Goal: Contribute content: Contribute content

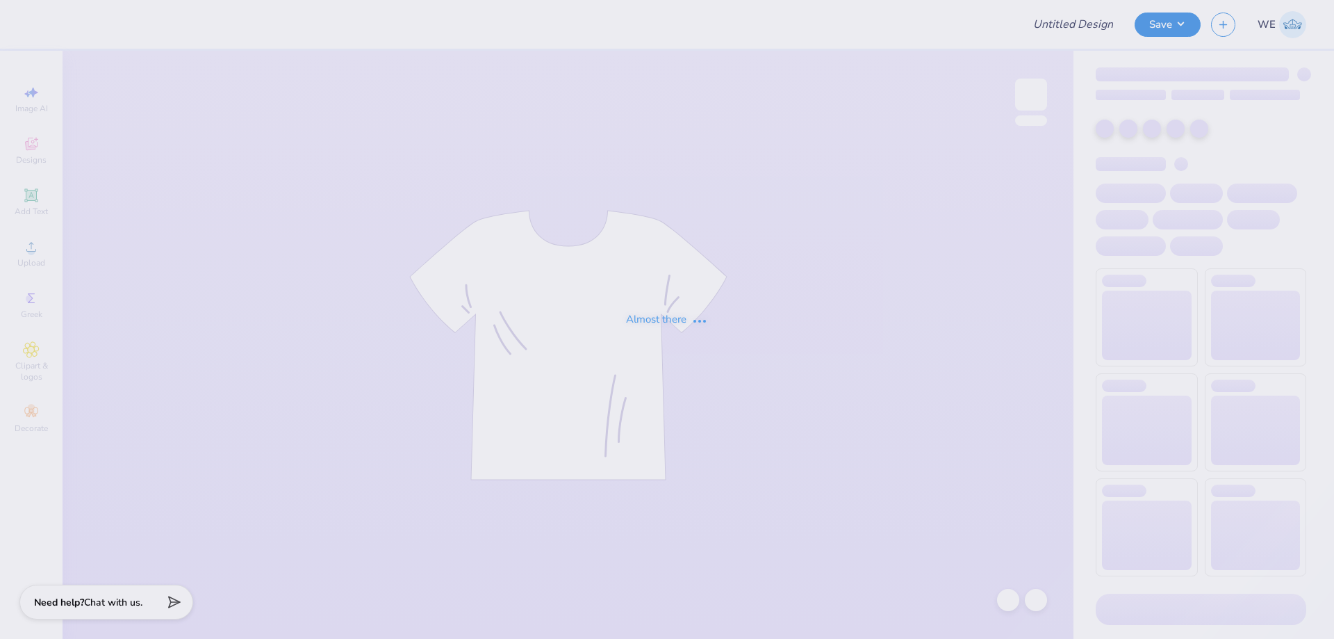
type input "Fairmont Austin Hats!"
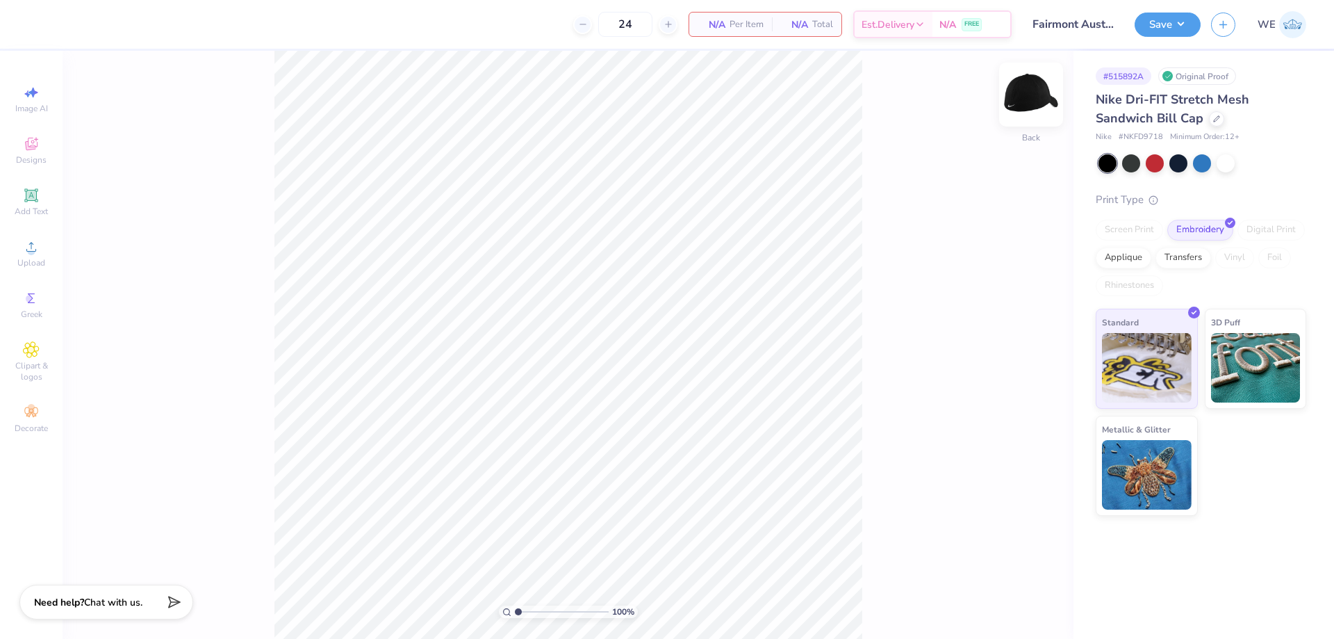
click at [1032, 103] on img at bounding box center [1031, 95] width 56 height 56
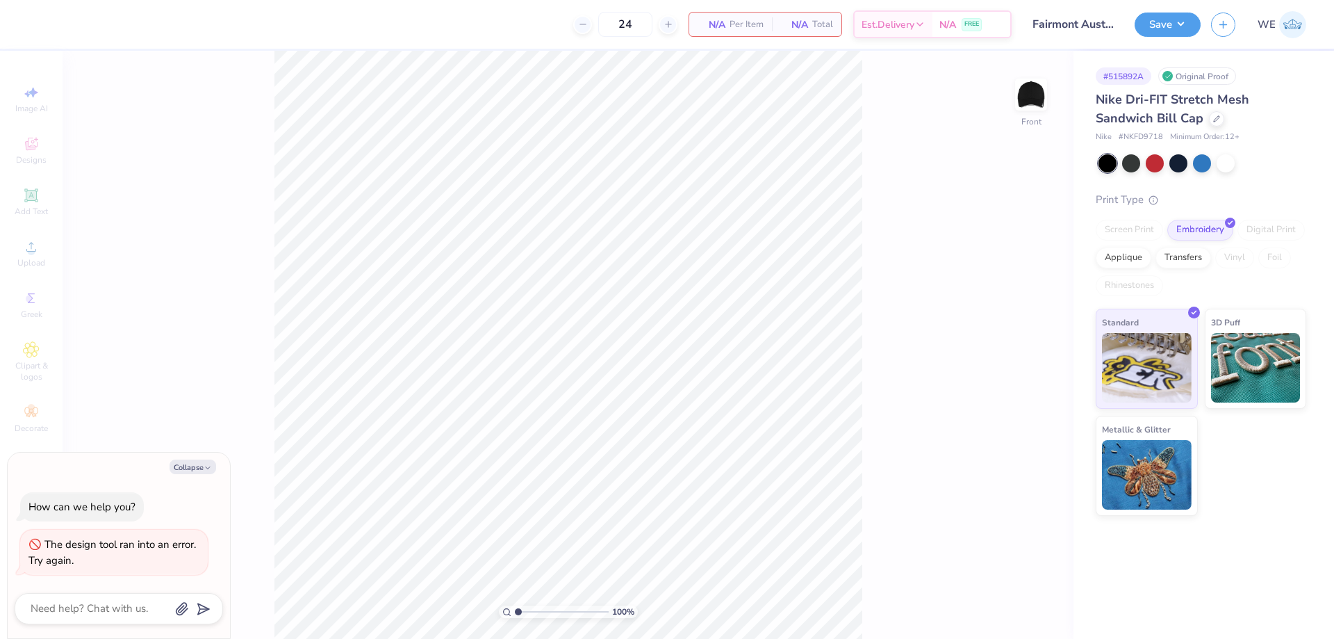
click at [875, 134] on div "100 % Front" at bounding box center [568, 345] width 1011 height 588
type textarea "x"
type input "1"
click at [1033, 96] on img at bounding box center [1031, 95] width 56 height 56
click at [938, 197] on div "100 % Back" at bounding box center [568, 345] width 1011 height 588
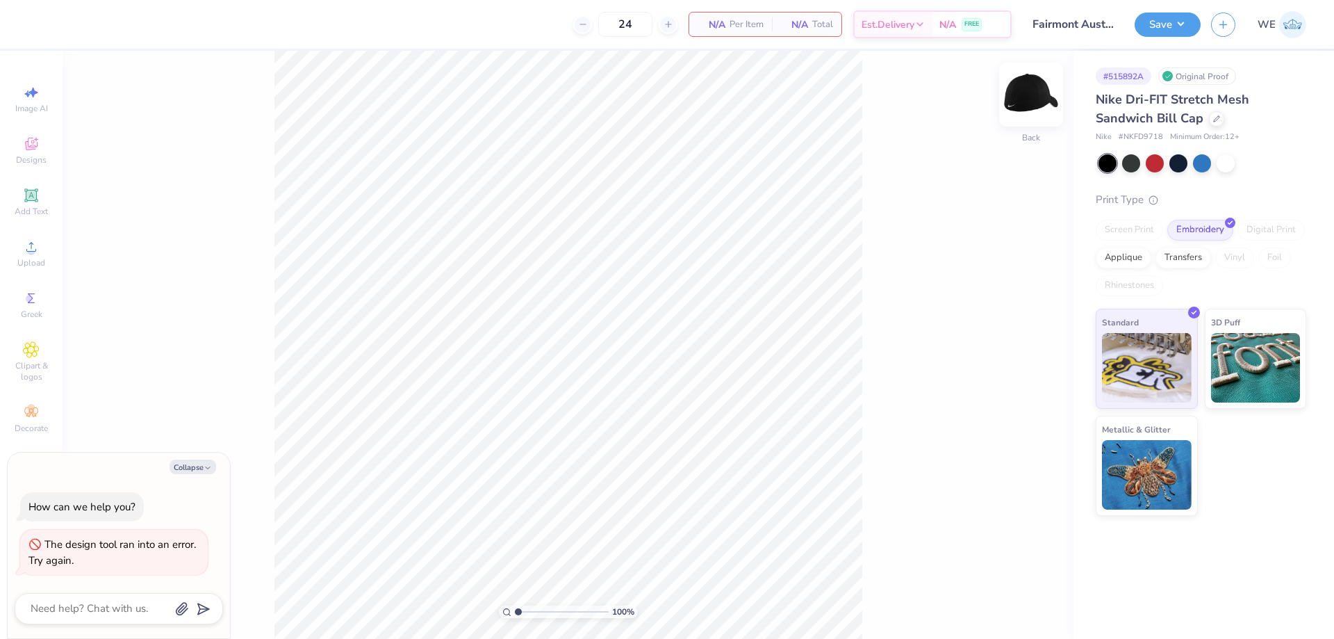
click at [1022, 97] on img at bounding box center [1031, 95] width 56 height 56
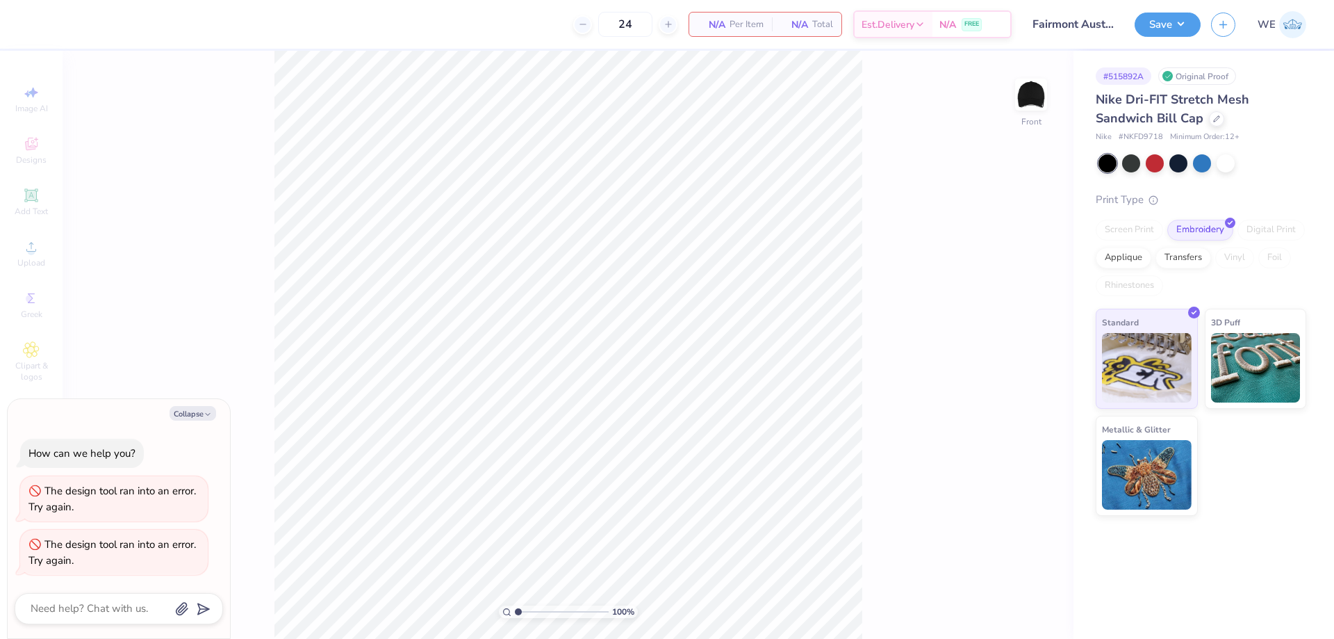
click at [933, 150] on div "100 % Front" at bounding box center [568, 345] width 1011 height 588
click at [192, 417] on button "Collapse" at bounding box center [193, 413] width 47 height 15
type textarea "x"
